Goal: Transaction & Acquisition: Purchase product/service

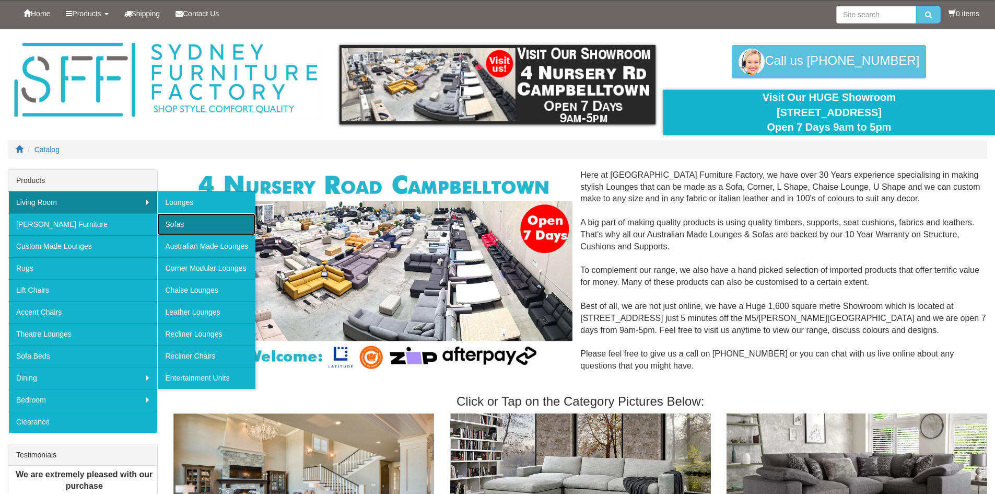
click at [183, 229] on link "Sofas" at bounding box center [206, 224] width 98 height 22
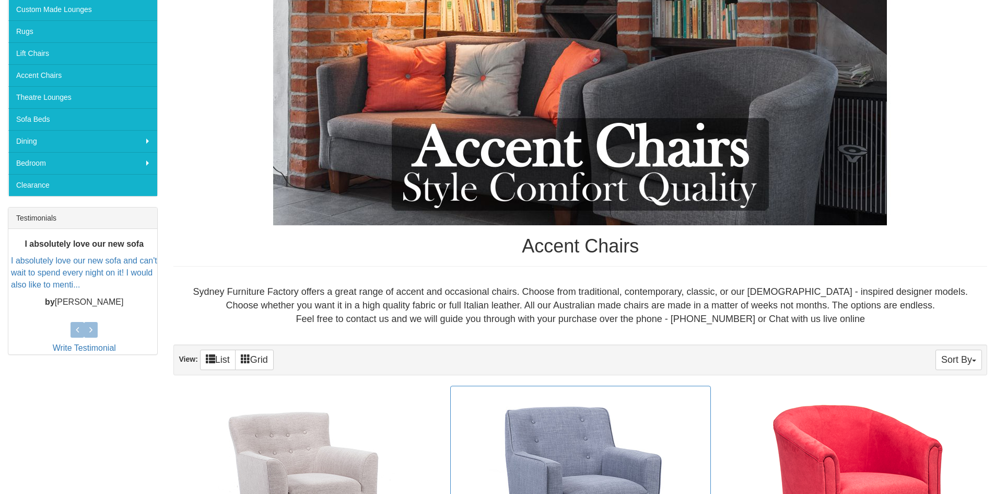
scroll to position [104, 0]
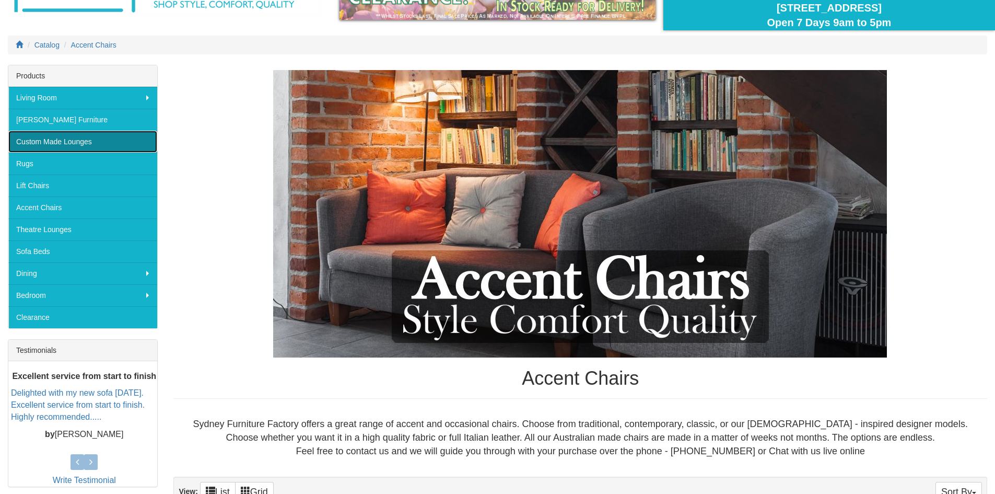
click at [110, 140] on link "Custom Made Lounges" at bounding box center [82, 142] width 149 height 22
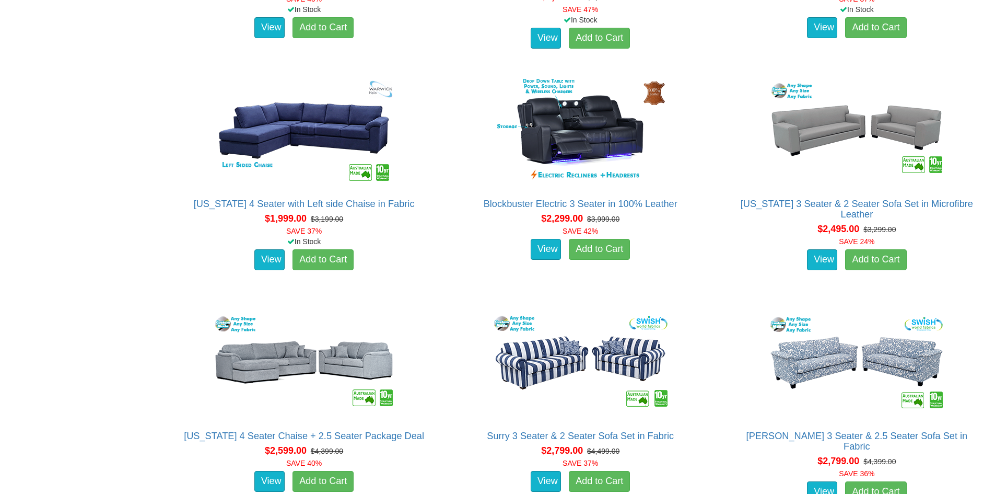
scroll to position [1984, 0]
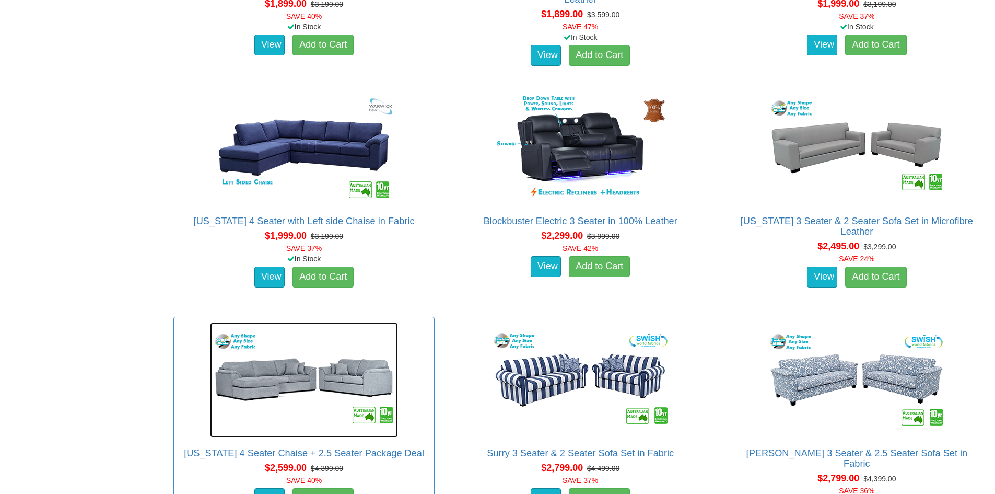
click at [315, 395] on img at bounding box center [304, 379] width 188 height 115
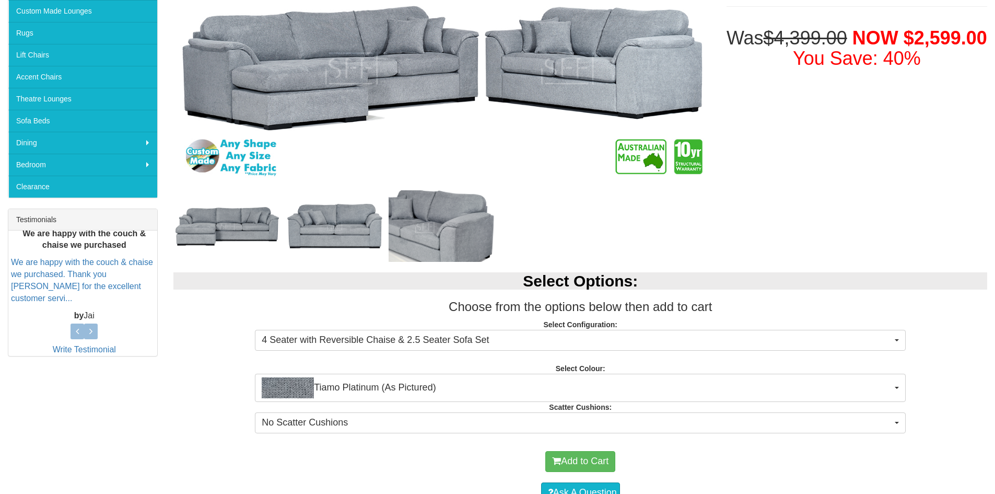
scroll to position [366, 0]
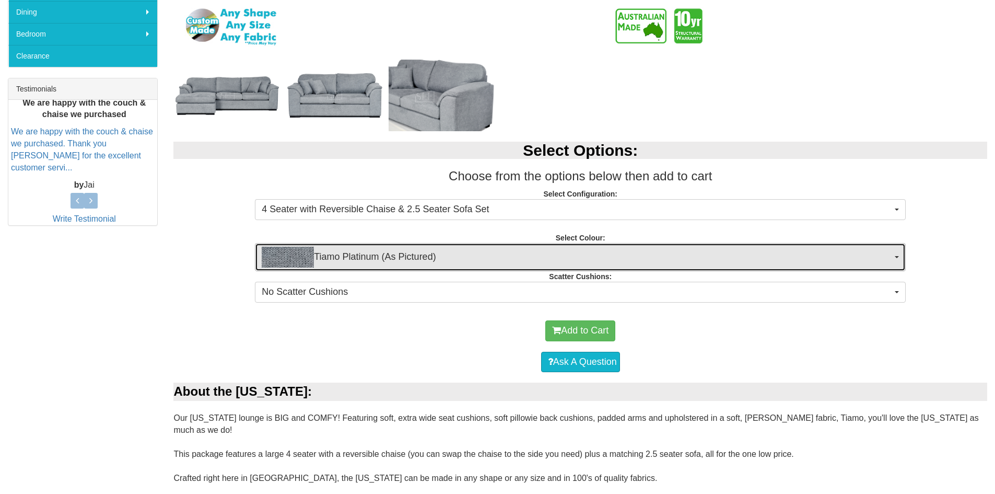
click at [391, 255] on span "Tiamo Platinum (As Pictured)" at bounding box center [577, 256] width 630 height 21
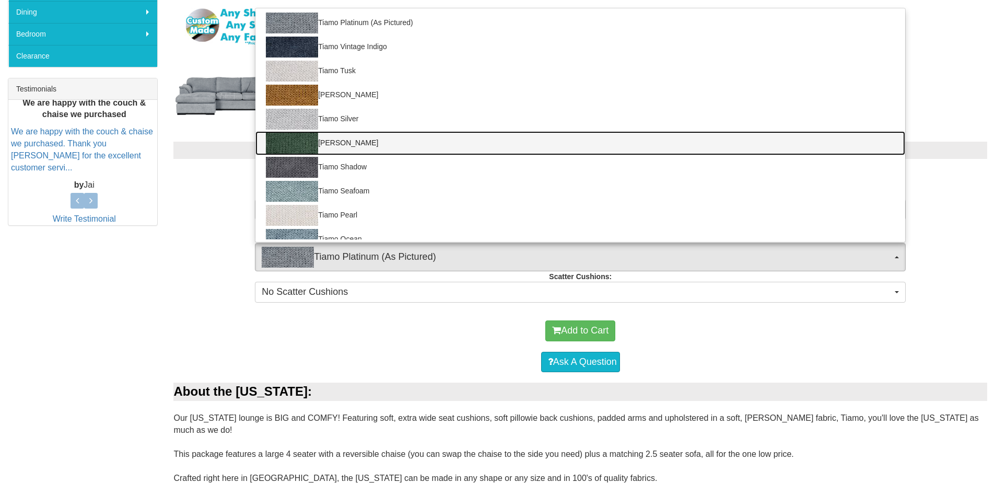
click at [389, 139] on link "Tiamo Sherwood" at bounding box center [580, 143] width 650 height 24
select select "2050"
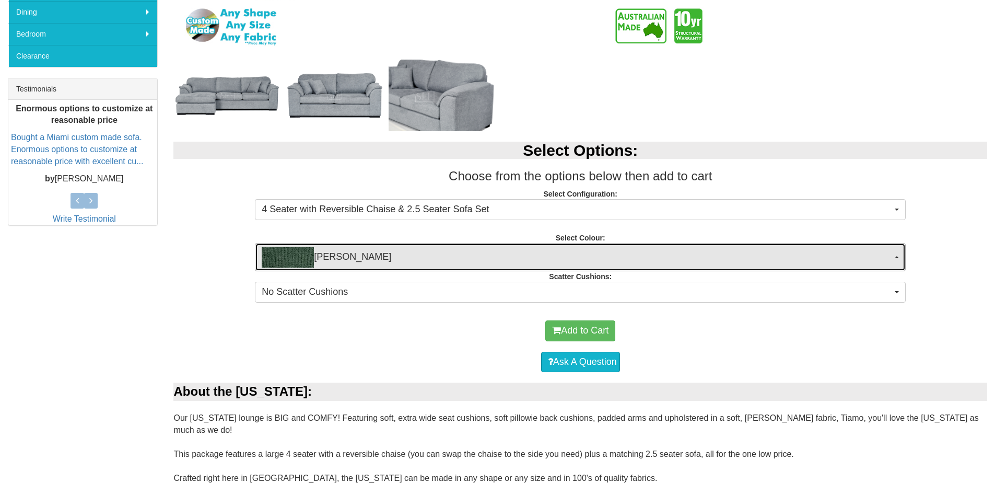
click at [388, 249] on span "Tiamo Sherwood" at bounding box center [577, 256] width 630 height 21
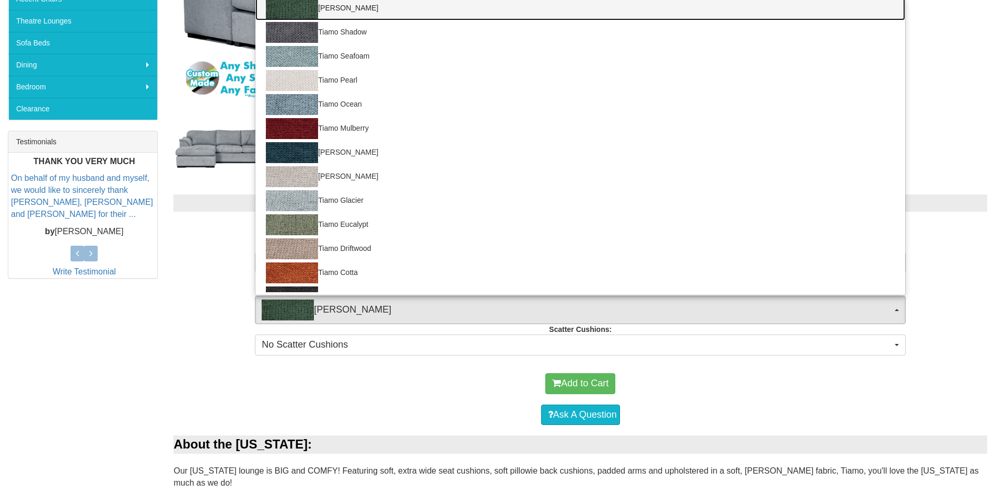
scroll to position [313, 0]
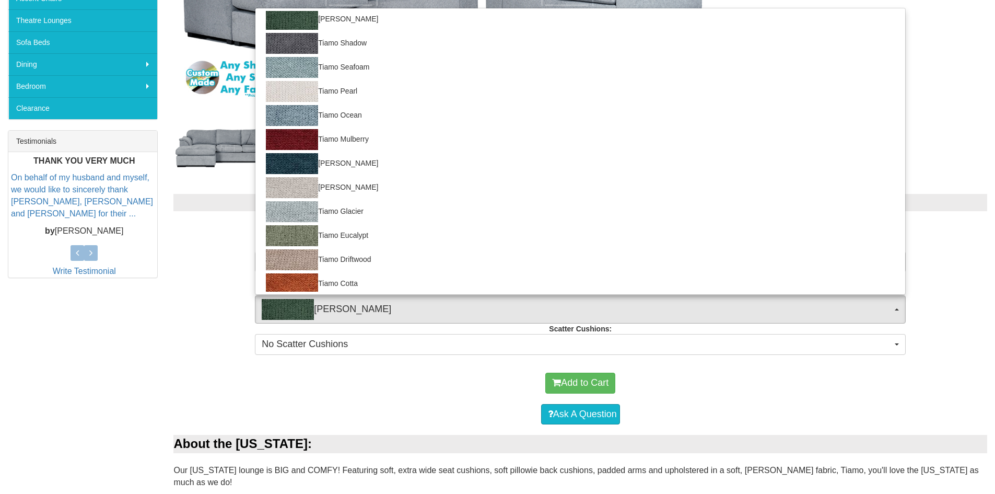
click at [186, 338] on div "Select Options: Choose from the options below then add to cart Select Configura…" at bounding box center [580, 272] width 829 height 178
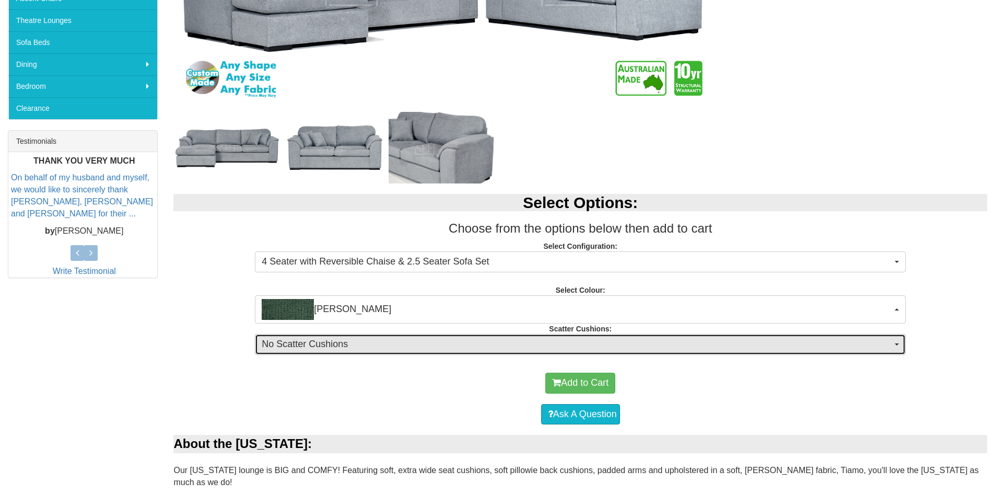
click at [311, 353] on button "No Scatter Cushions" at bounding box center [580, 344] width 651 height 21
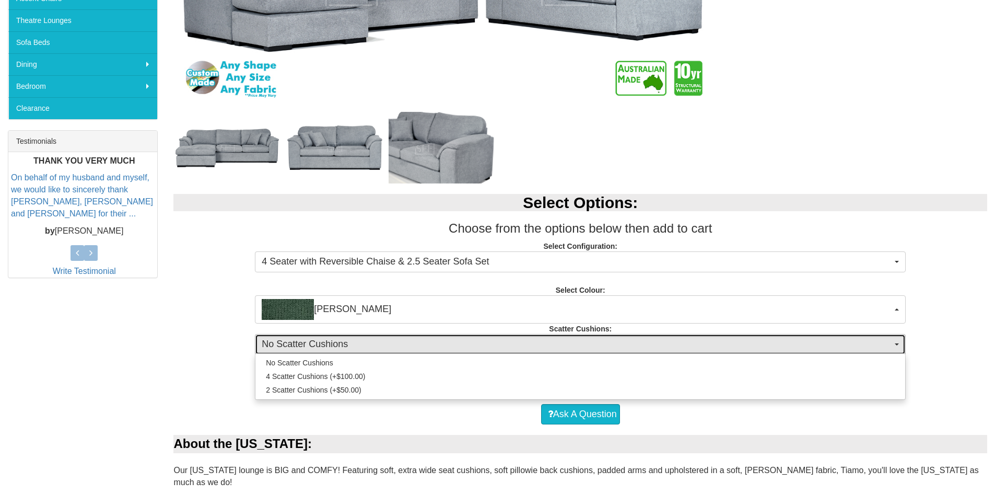
click at [311, 348] on span "No Scatter Cushions" at bounding box center [577, 344] width 630 height 14
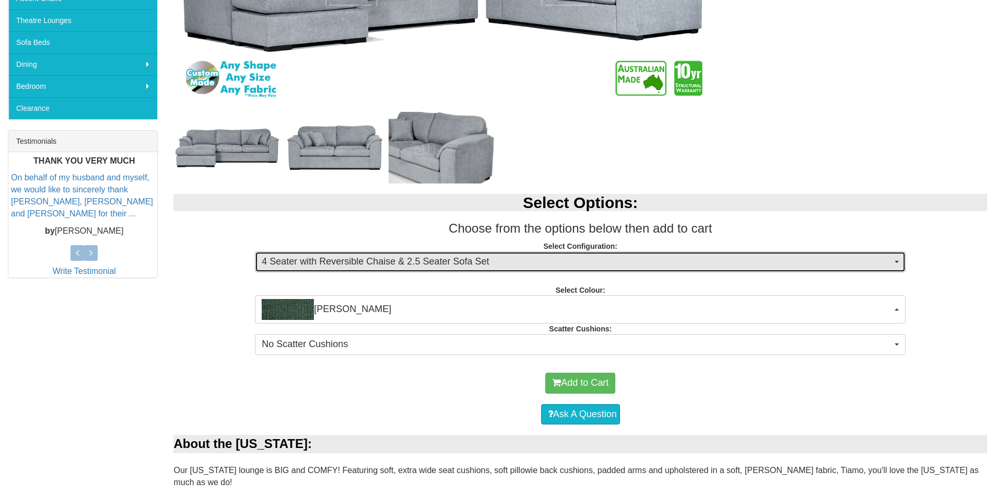
click at [325, 267] on span "4 Seater with Reversible Chaise & 2.5 Seater Sofa Set" at bounding box center [577, 262] width 630 height 14
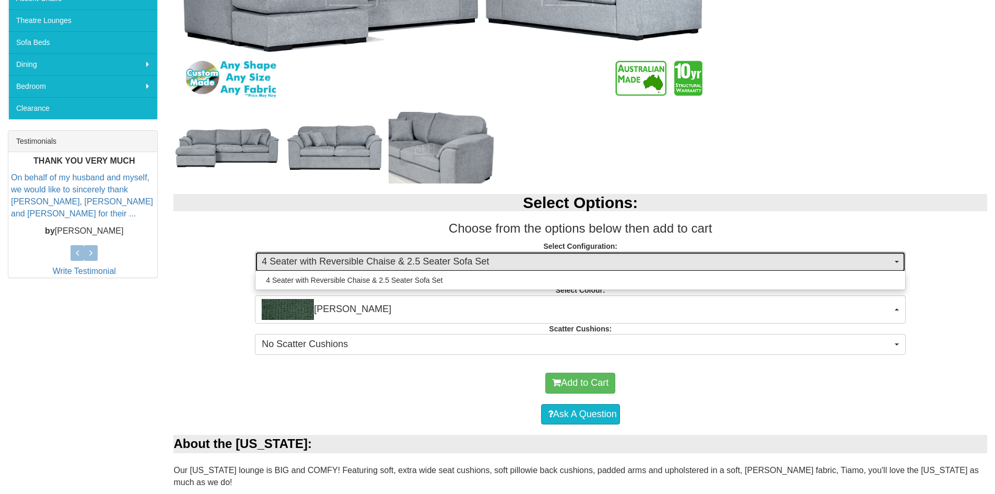
click at [316, 252] on button "4 Seater with Reversible Chaise & 2.5 Seater Sofa Set" at bounding box center [580, 261] width 651 height 21
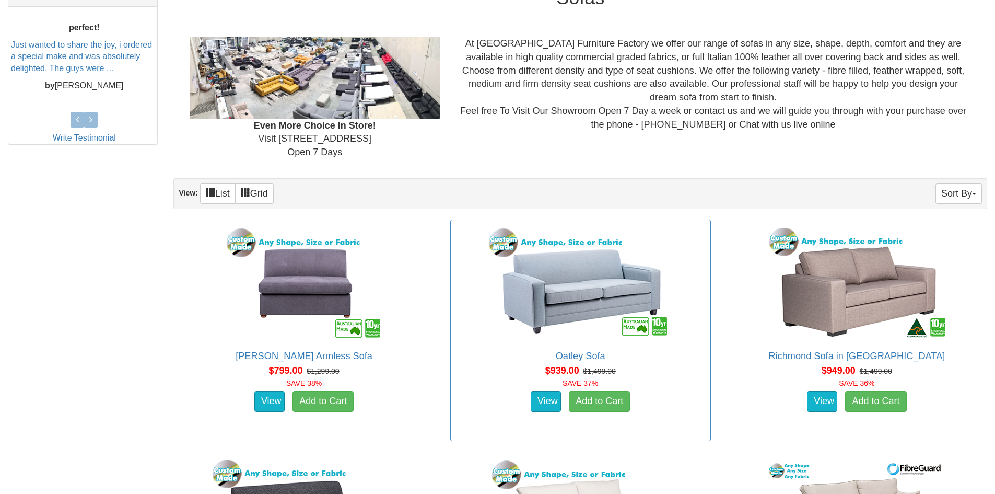
scroll to position [470, 0]
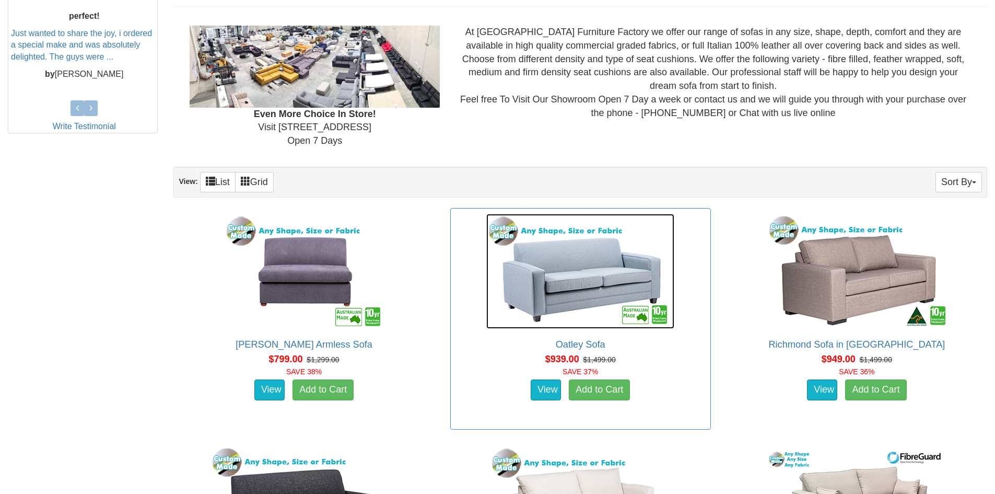
click at [592, 255] on img at bounding box center [580, 271] width 188 height 115
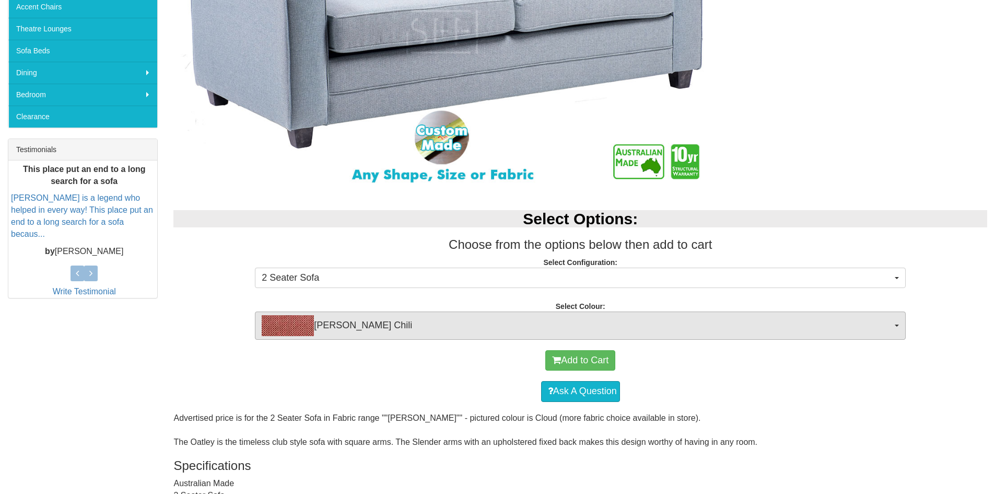
scroll to position [366, 0]
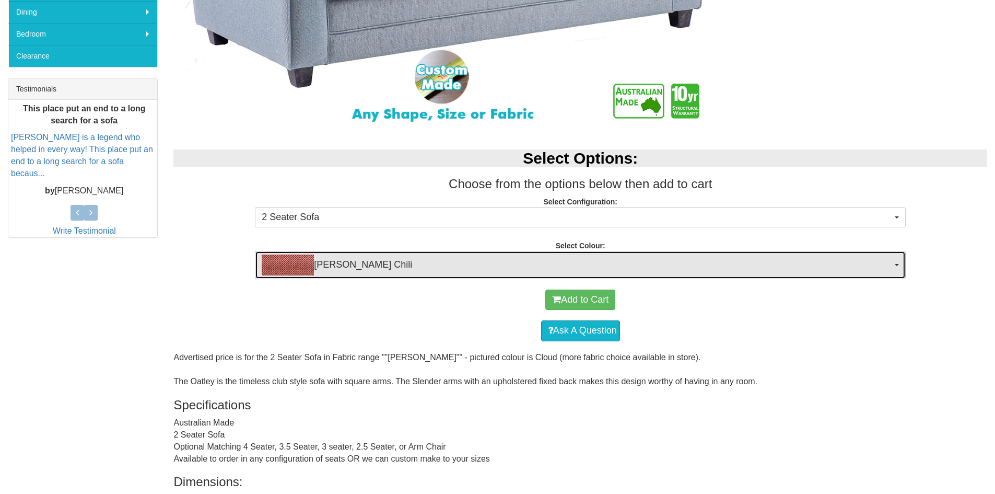
click at [404, 270] on span "Lindeman Chili" at bounding box center [577, 264] width 630 height 21
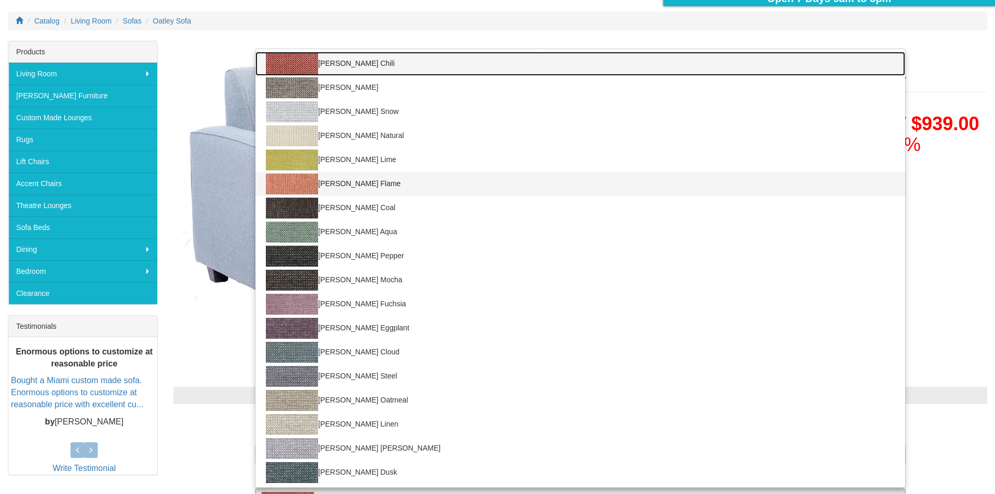
scroll to position [157, 0]
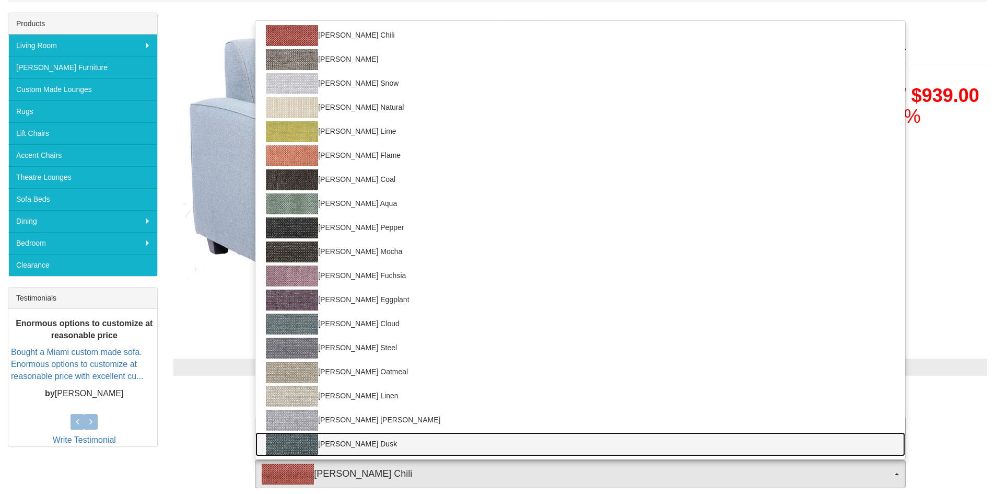
click at [369, 438] on link "Lindeman Dusk" at bounding box center [580, 444] width 650 height 24
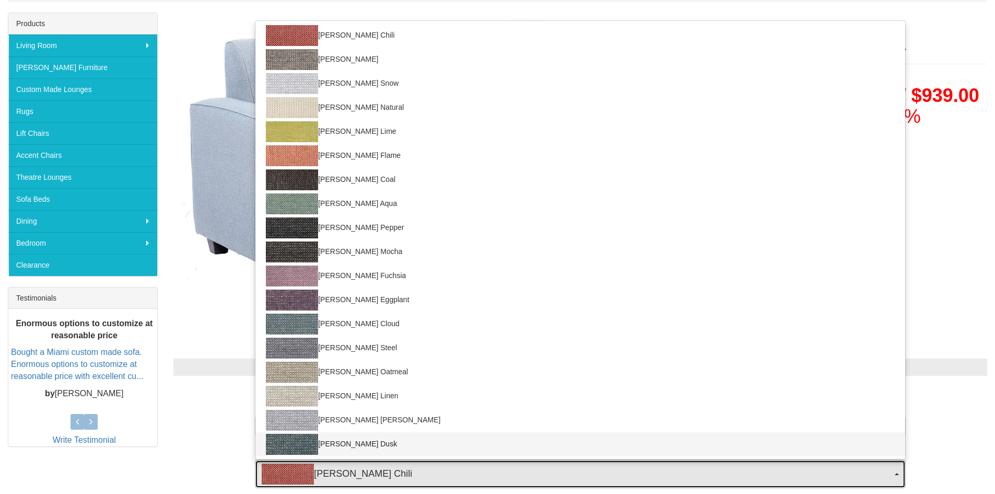
select select "840"
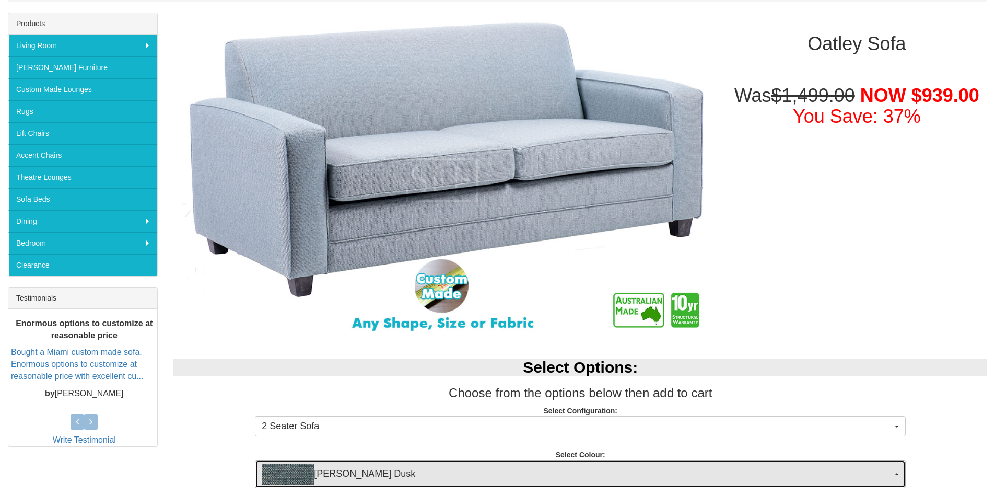
click at [353, 481] on span "Lindeman Dusk" at bounding box center [577, 473] width 630 height 21
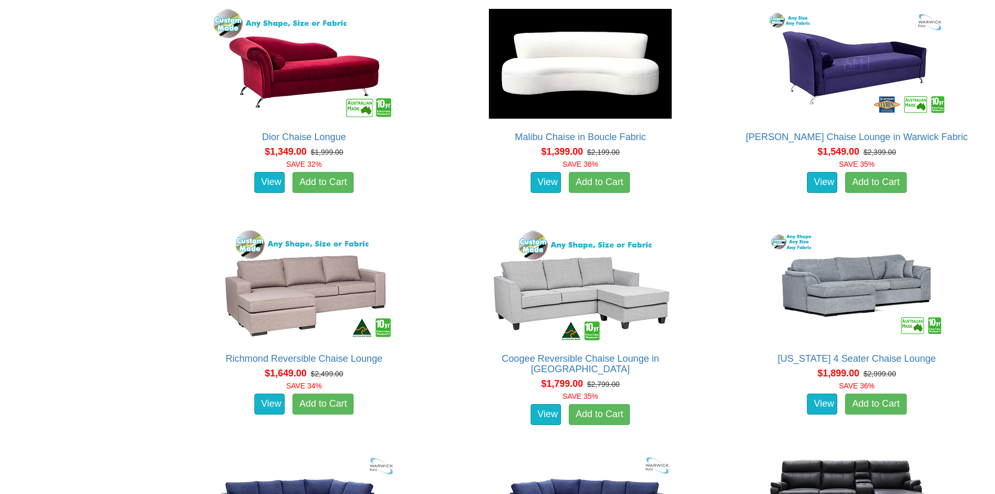
scroll to position [731, 0]
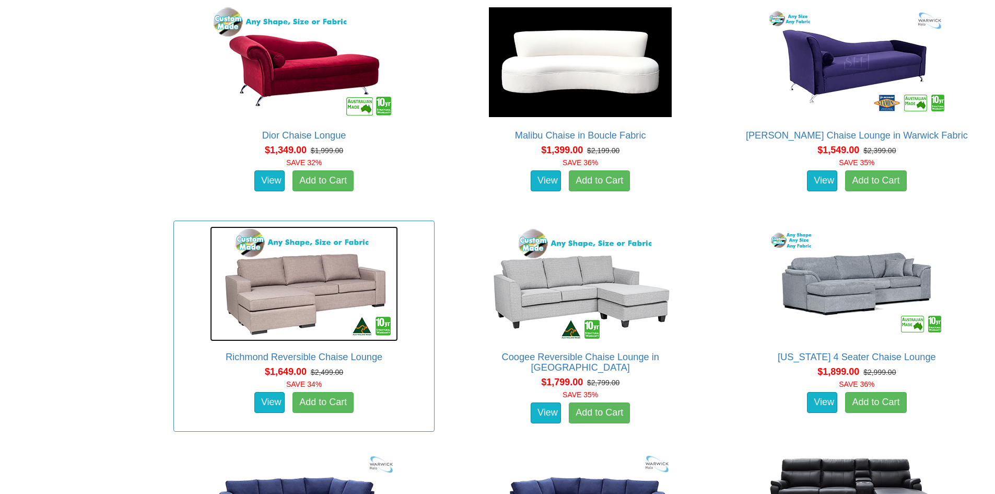
click at [369, 301] on img at bounding box center [304, 283] width 188 height 115
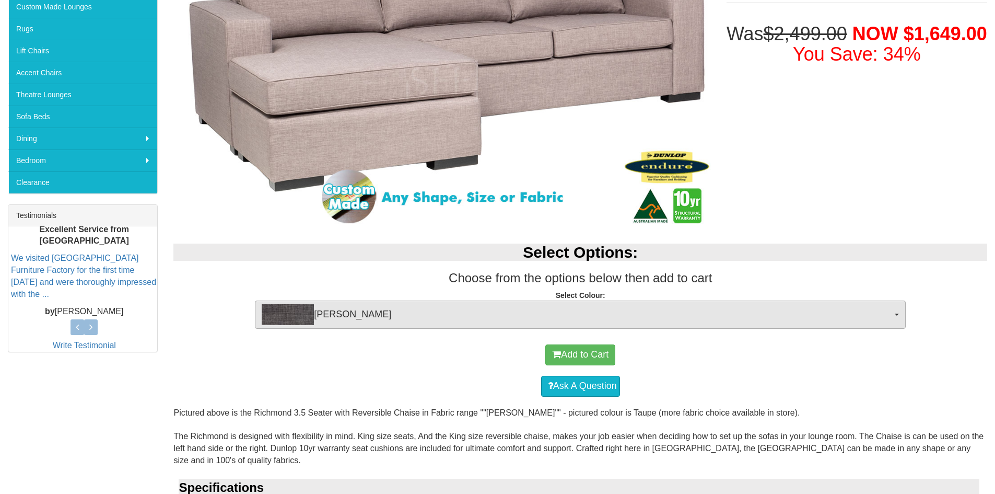
scroll to position [261, 0]
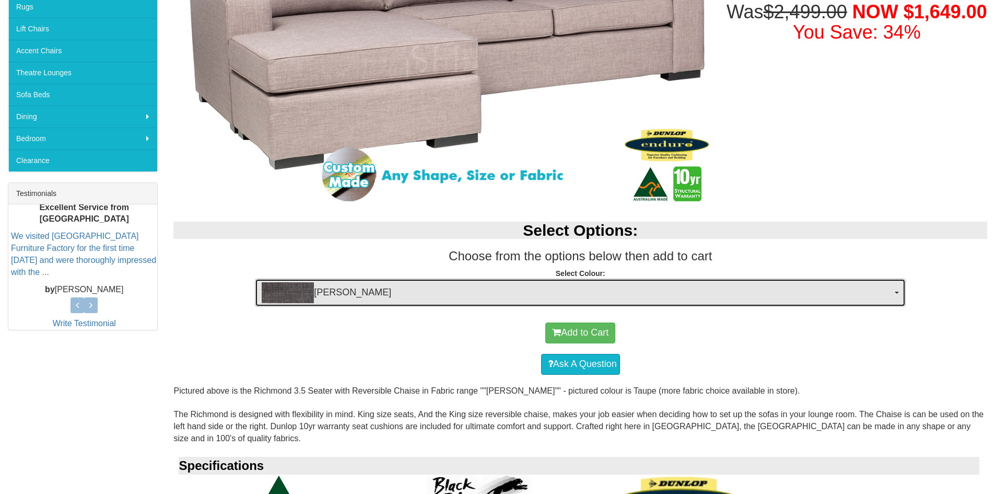
click at [415, 284] on span "[PERSON_NAME]" at bounding box center [577, 292] width 630 height 21
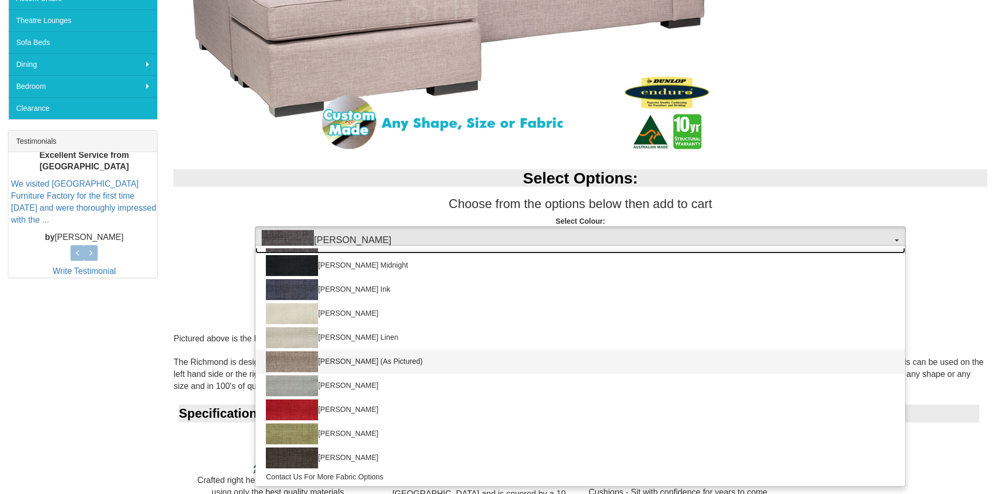
scroll to position [0, 0]
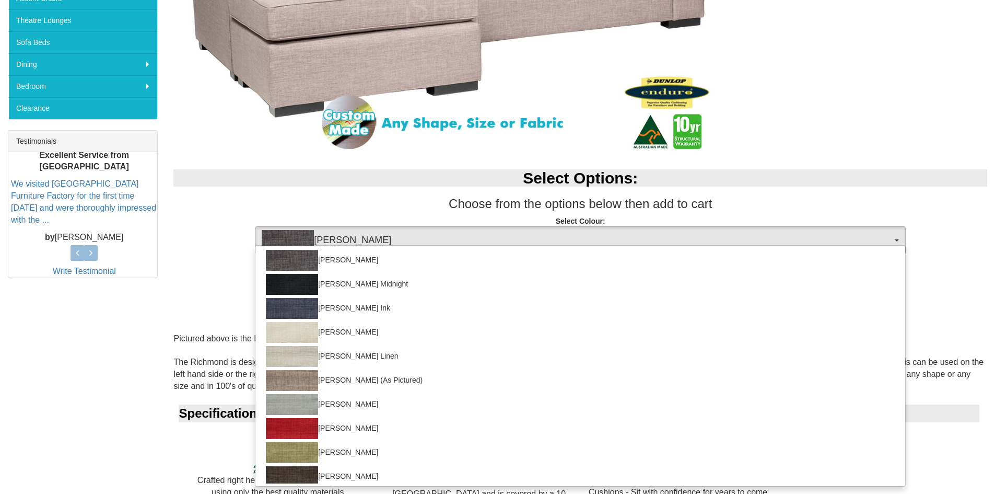
click at [170, 291] on div "Add to Cart Ask A Question" at bounding box center [580, 296] width 829 height 73
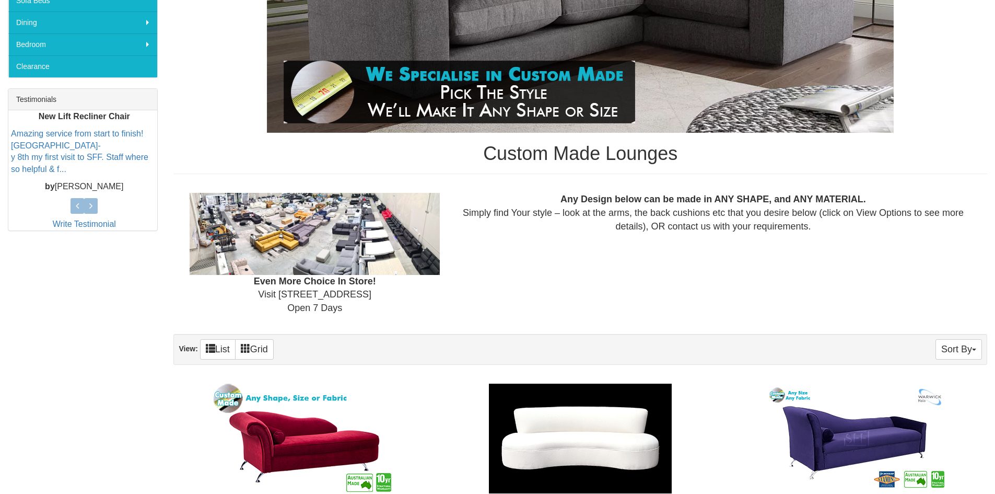
scroll to position [157, 0]
